Goal: Transaction & Acquisition: Download file/media

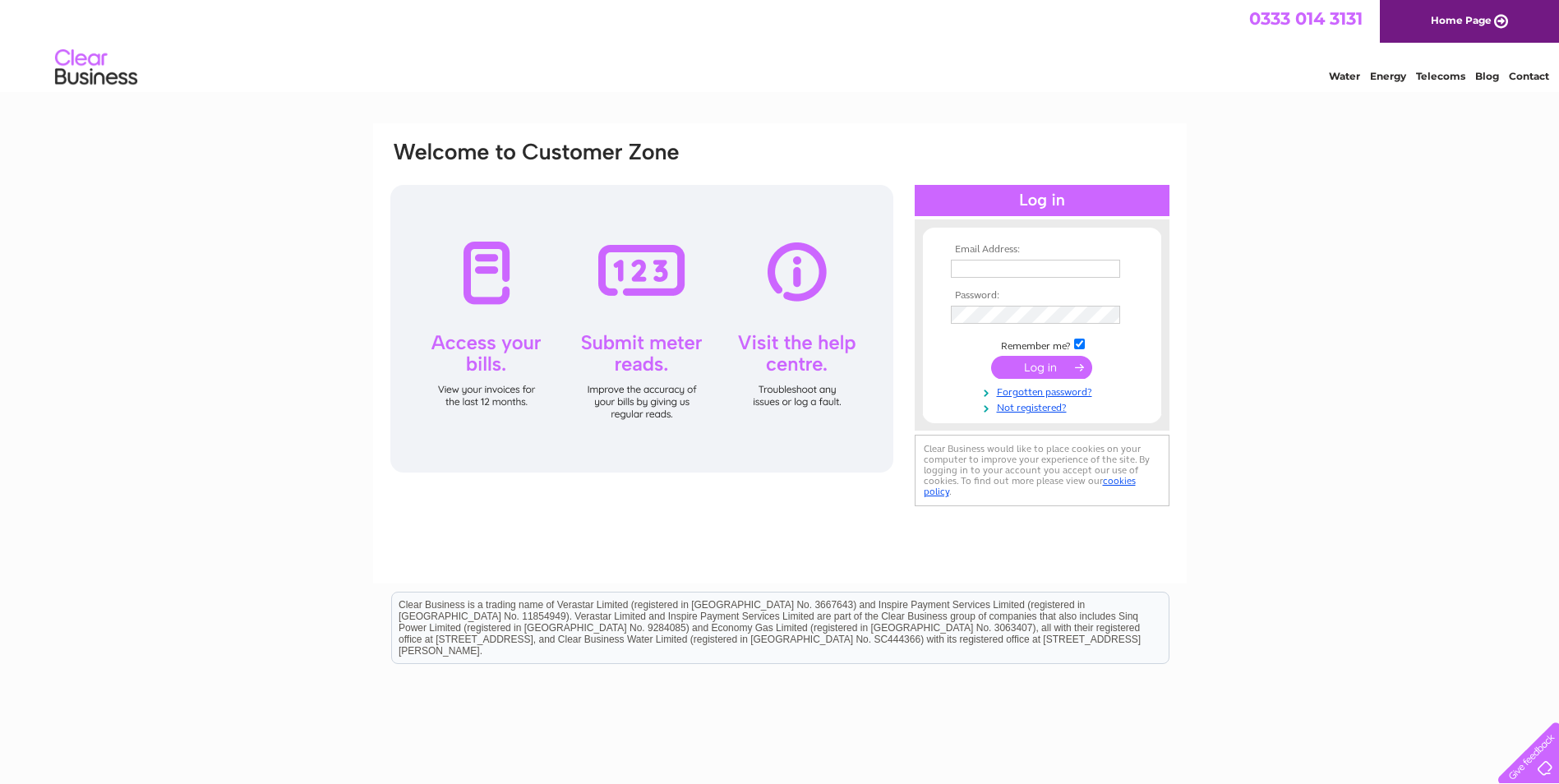
type input "chrismurray@wccproperties.co.uk"
click at [1031, 368] on input "submit" at bounding box center [1041, 367] width 101 height 23
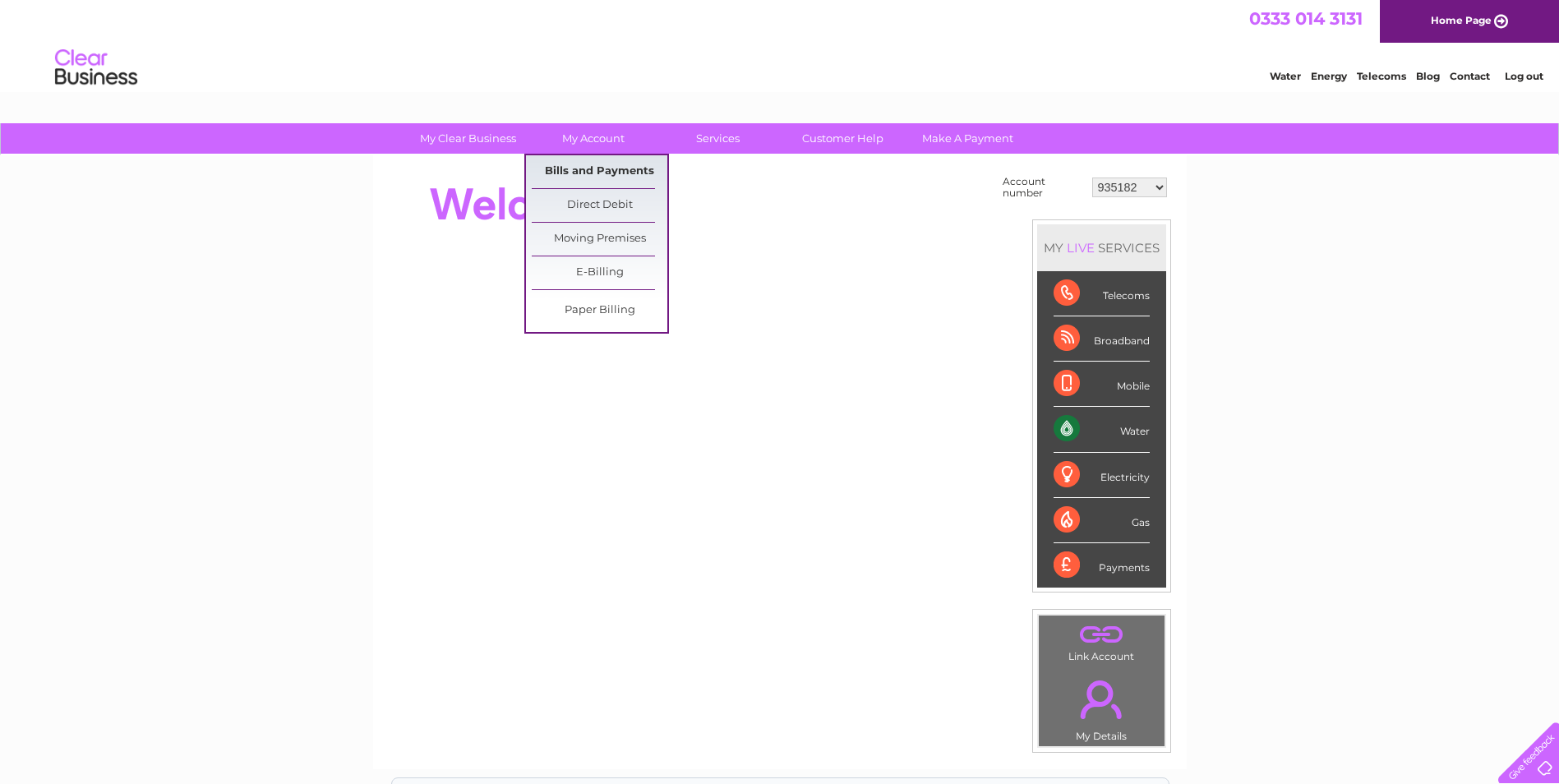
click at [591, 172] on link "Bills and Payments" at bounding box center [599, 172] width 135 height 33
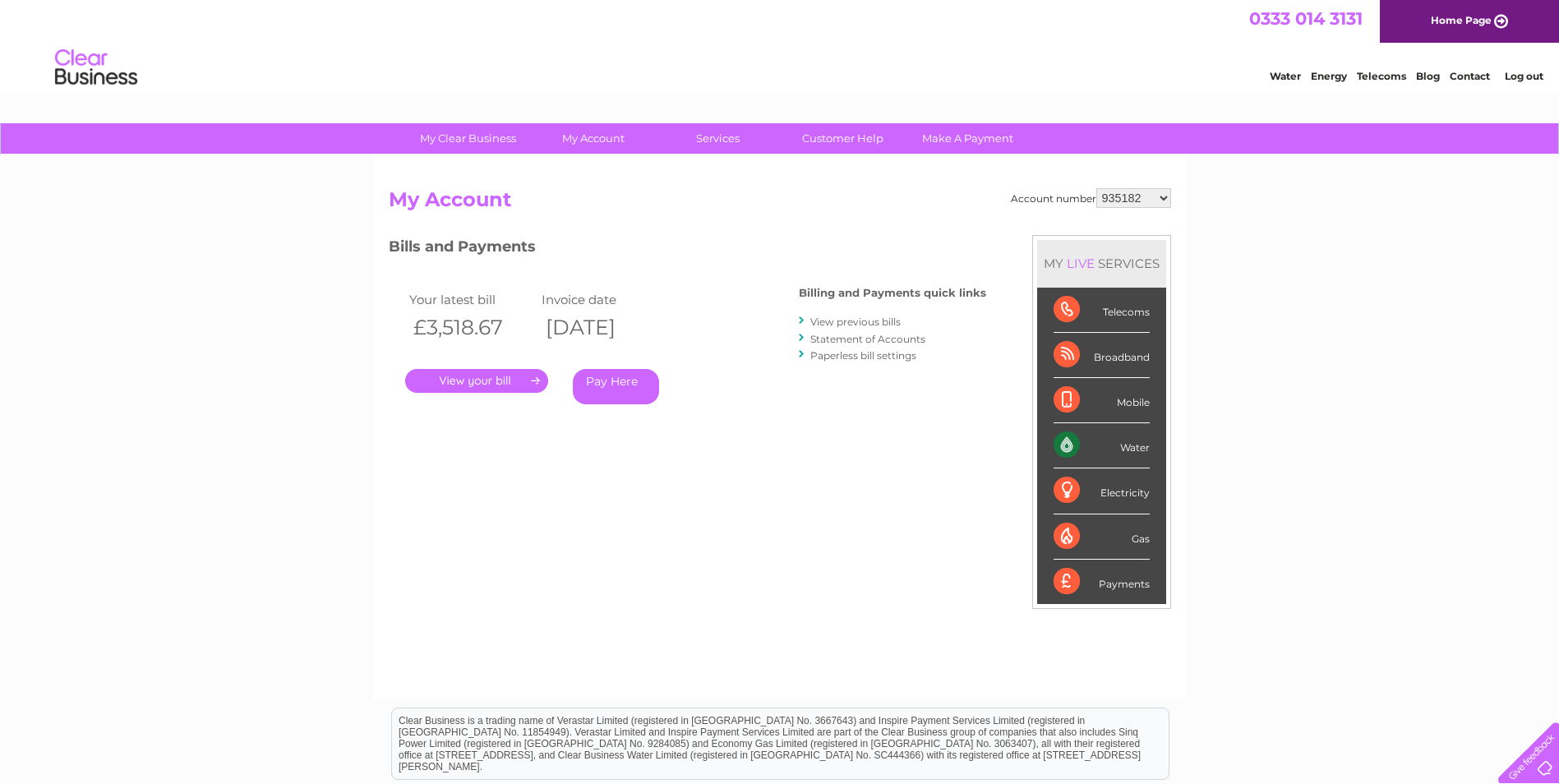
click at [493, 379] on link "." at bounding box center [477, 380] width 143 height 24
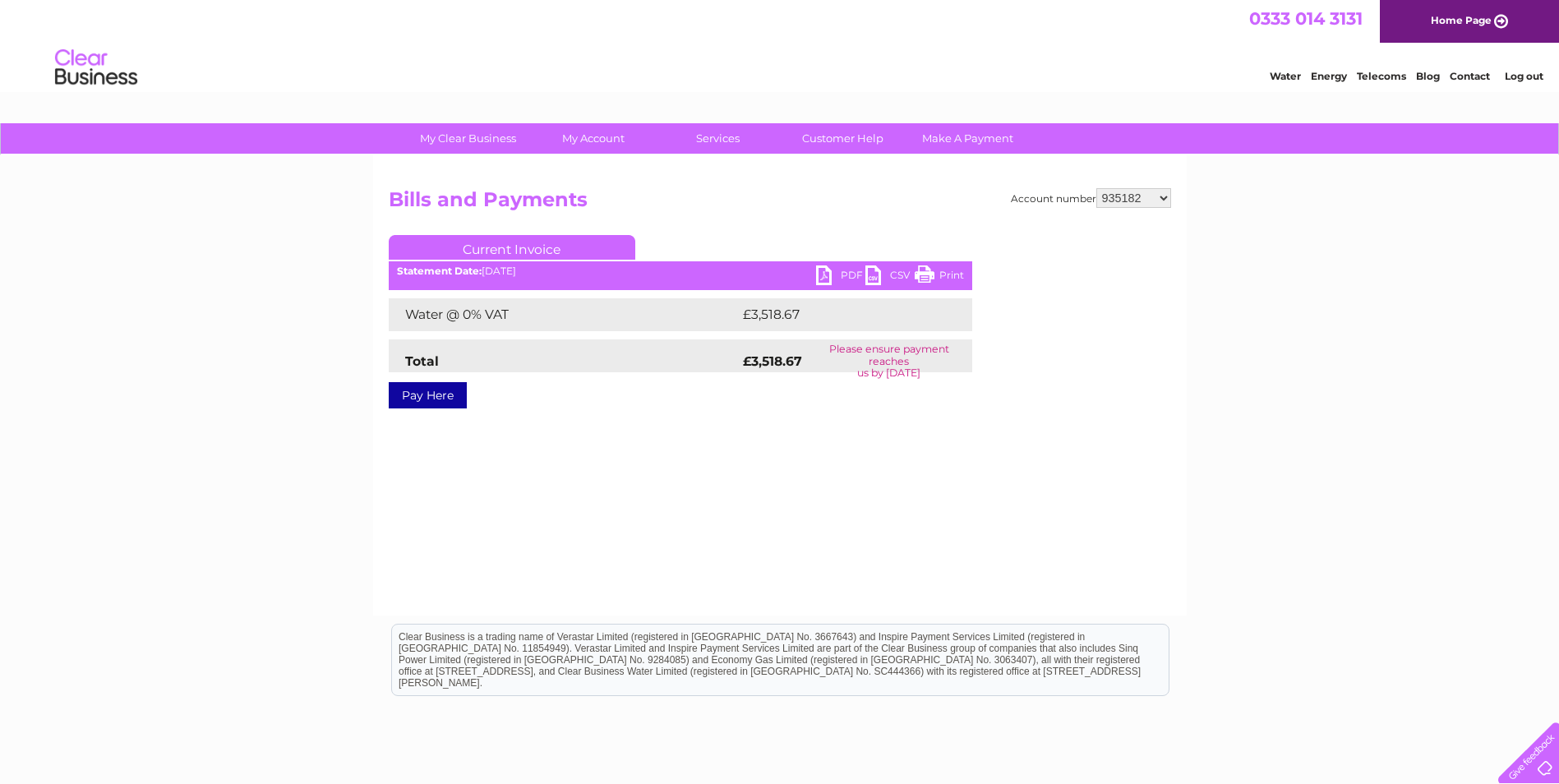
click at [822, 266] on link "PDF" at bounding box center [840, 277] width 49 height 24
click at [1161, 195] on select "935182 30266866 30292710" at bounding box center [1134, 197] width 75 height 20
select select "30266866"
click at [1097, 188] on select "935182 30266866 30292710" at bounding box center [1134, 197] width 75 height 20
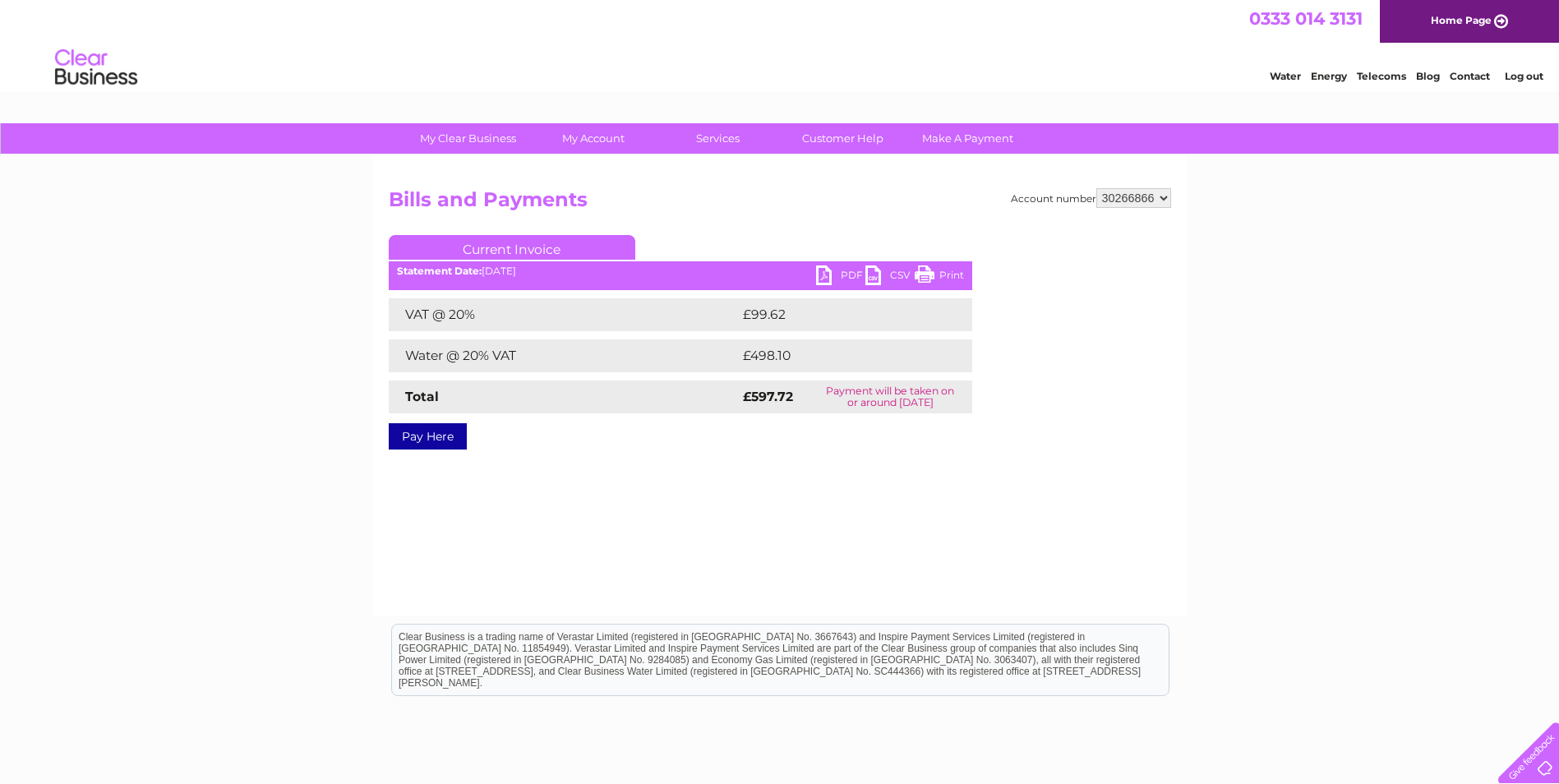
click at [835, 270] on link "PDF" at bounding box center [840, 277] width 49 height 24
click at [1168, 196] on select "935182 30266866 30292710" at bounding box center [1134, 197] width 75 height 20
select select "30292710"
click at [1097, 188] on select "935182 30266866 30292710" at bounding box center [1134, 197] width 75 height 20
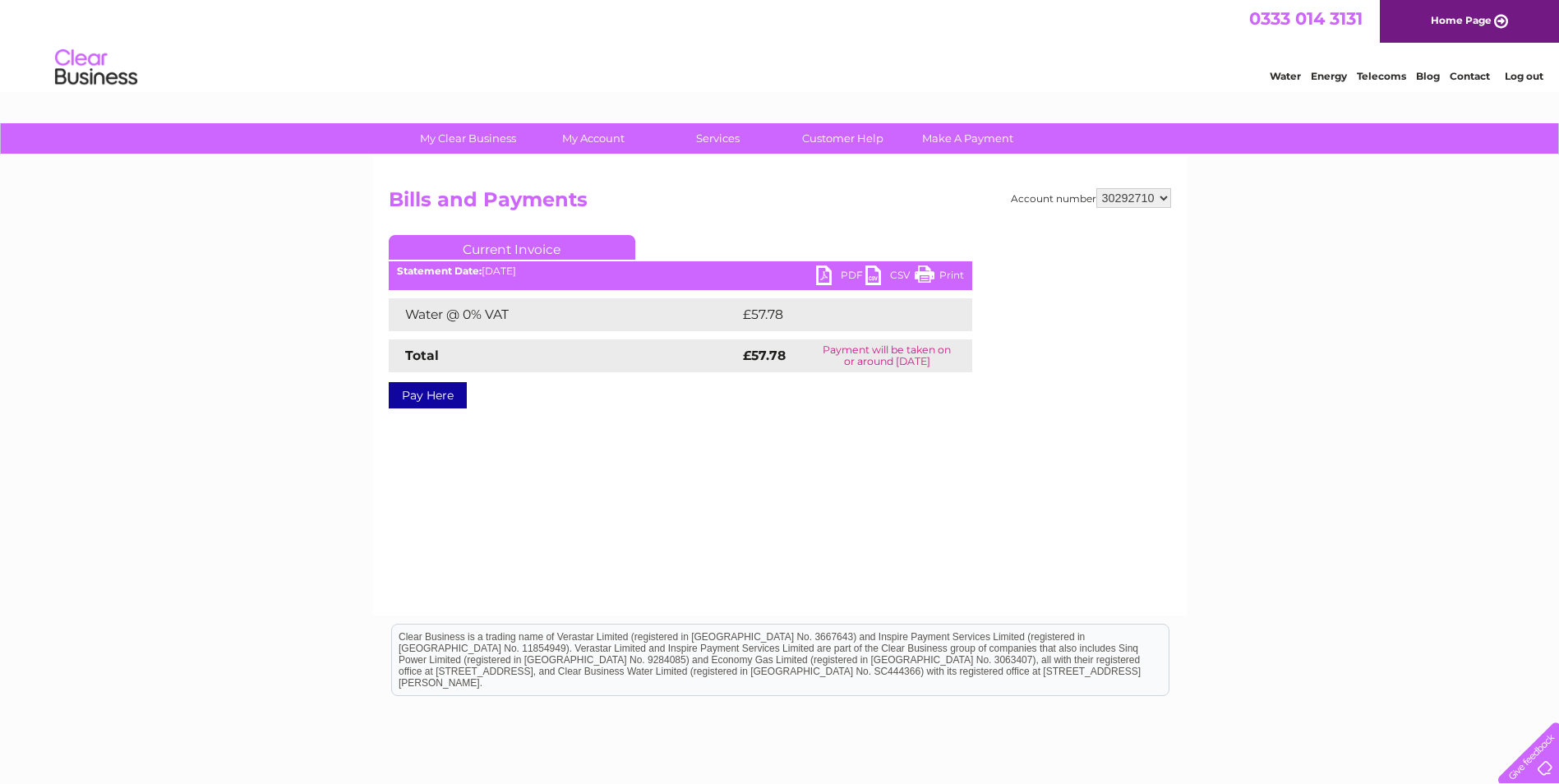
click at [831, 274] on link "PDF" at bounding box center [840, 277] width 49 height 24
click at [846, 267] on link "PDF" at bounding box center [840, 277] width 49 height 24
